Goal: Task Accomplishment & Management: Manage account settings

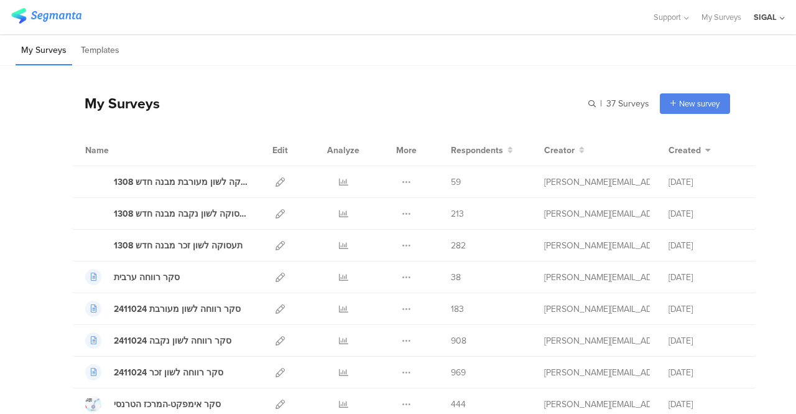
click at [768, 15] on div "SIGAL" at bounding box center [765, 17] width 23 height 12
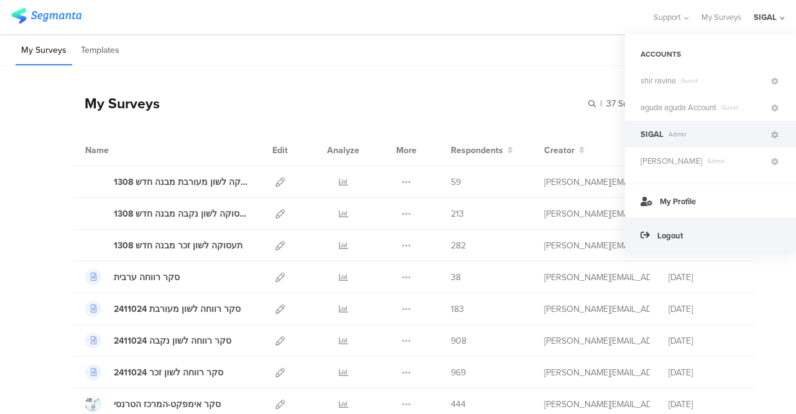
click at [677, 235] on span "Logout" at bounding box center [671, 236] width 26 height 12
